Goal: Find specific page/section: Find specific page/section

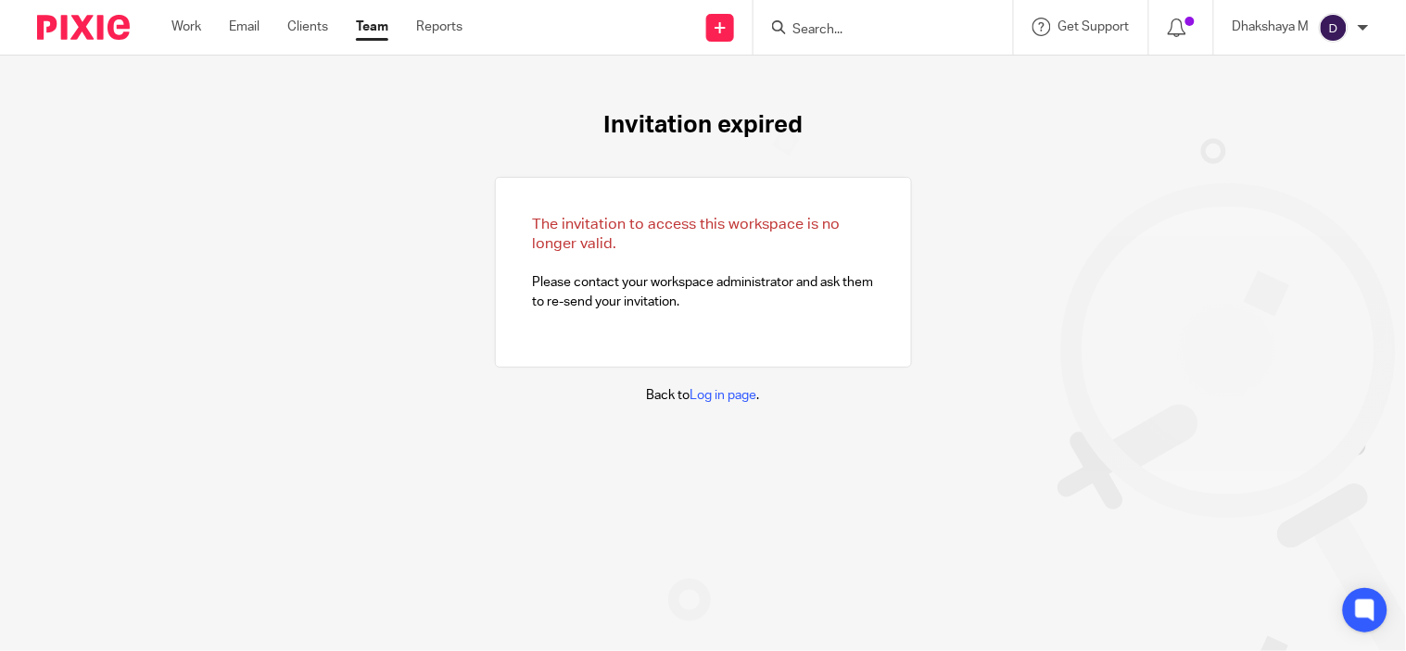
click at [825, 19] on form at bounding box center [889, 27] width 197 height 23
click at [825, 29] on input "Search" at bounding box center [874, 30] width 167 height 17
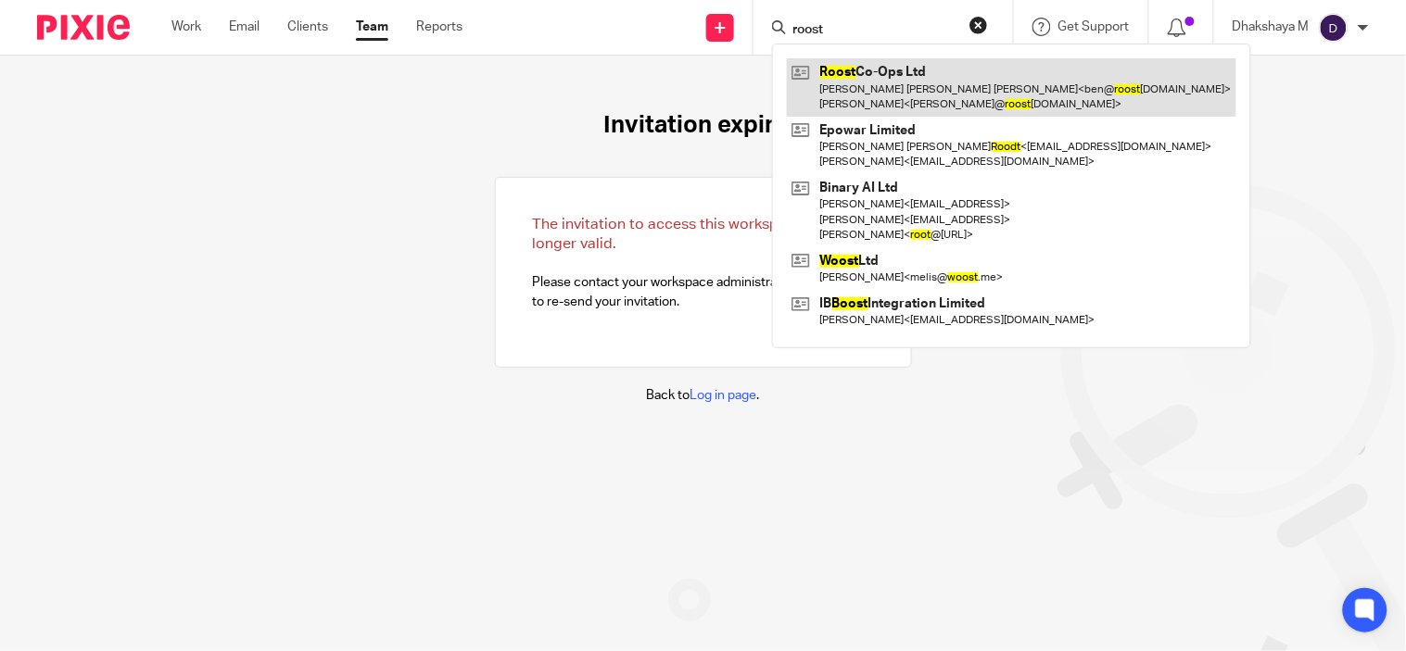
type input "roost"
click at [860, 77] on link at bounding box center [1011, 86] width 449 height 57
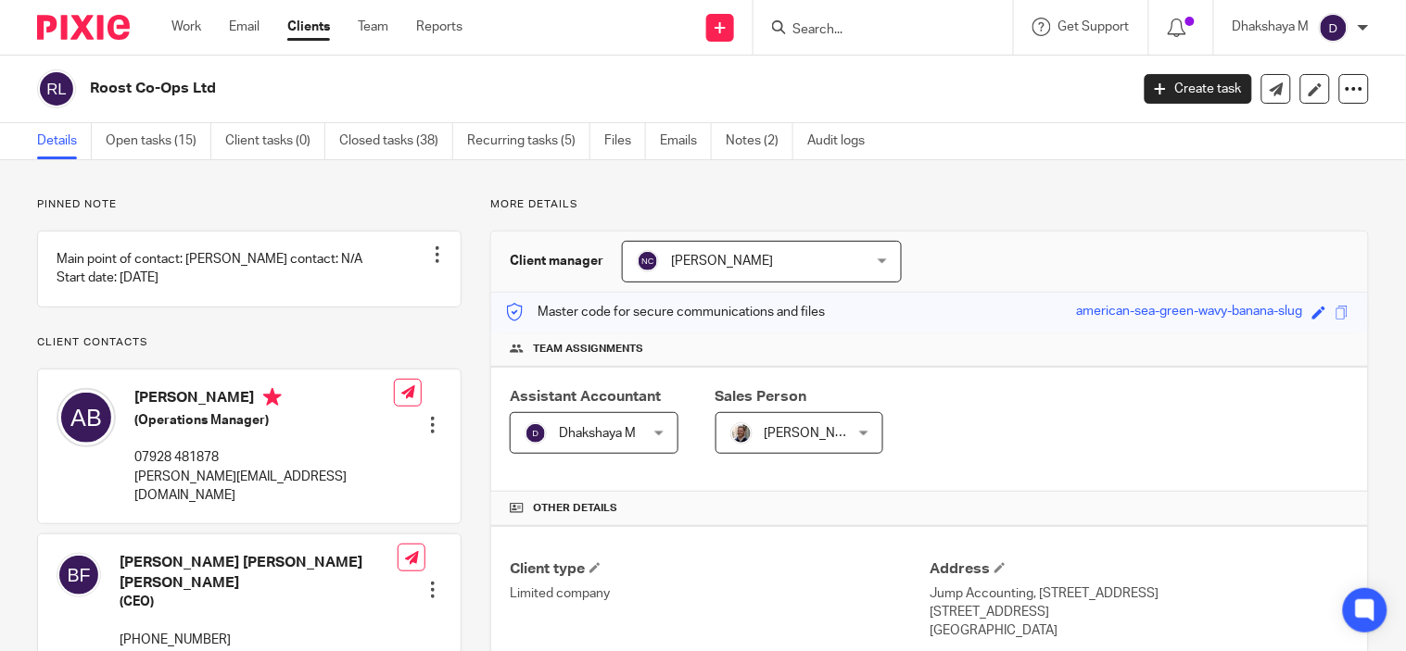
scroll to position [651, 0]
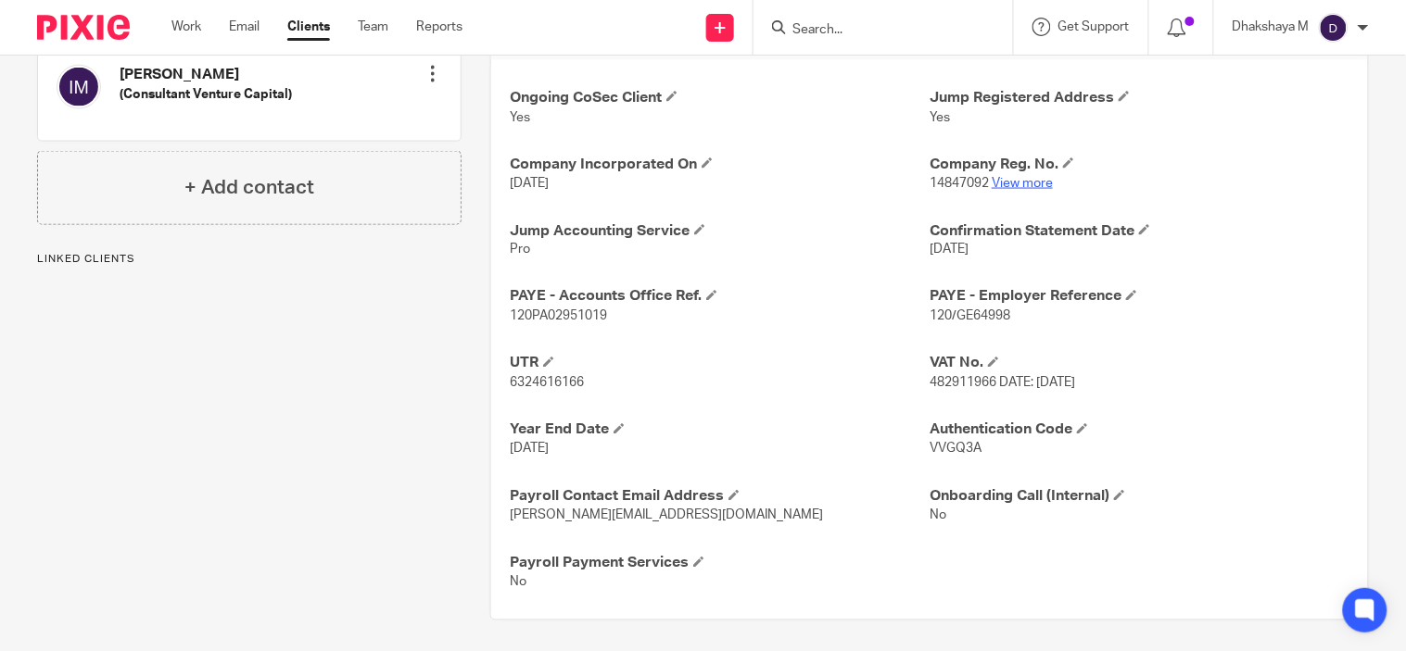
click at [1013, 183] on link "View more" at bounding box center [1022, 183] width 61 height 13
